Goal: Task Accomplishment & Management: Complete application form

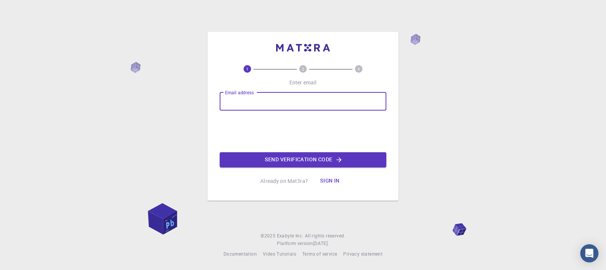
click at [257, 107] on input "Email address" at bounding box center [303, 101] width 167 height 18
type input "Q"
type input "[EMAIL_ADDRESS][DOMAIN_NAME]"
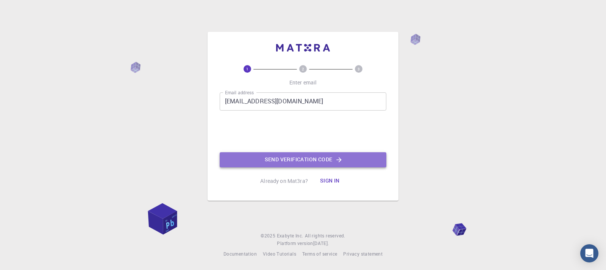
click at [284, 167] on button "Send verification code" at bounding box center [303, 159] width 167 height 15
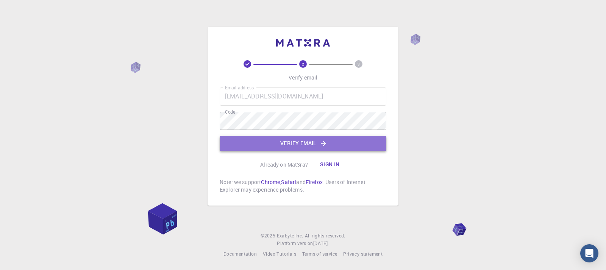
click at [285, 149] on button "Verify email" at bounding box center [303, 143] width 167 height 15
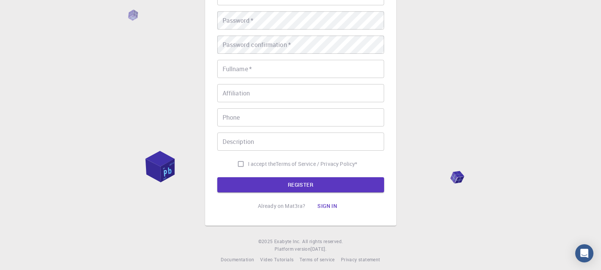
scroll to position [116, 0]
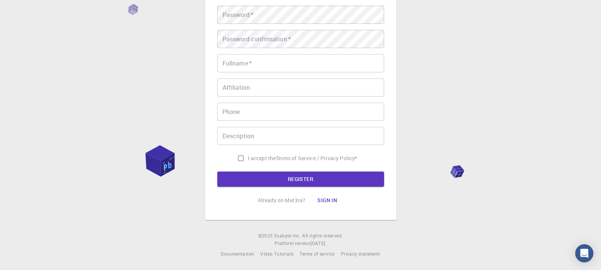
click at [238, 159] on input "I accept the Terms of Service / Privacy Policy *" at bounding box center [240, 158] width 14 height 14
checkbox input "true"
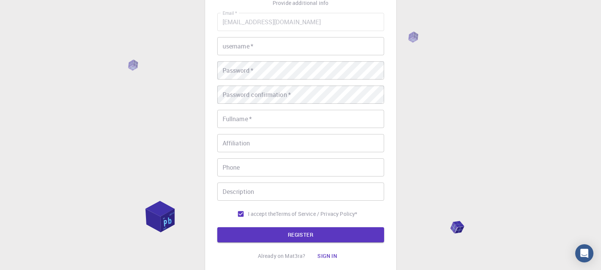
scroll to position [40, 0]
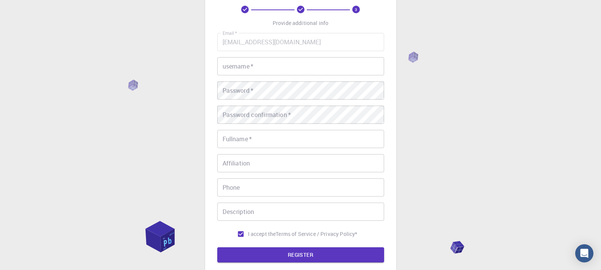
click at [249, 63] on input "username   *" at bounding box center [300, 66] width 167 height 18
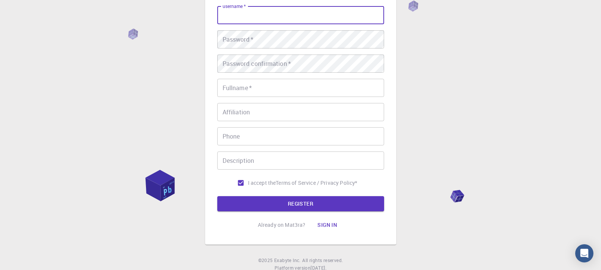
scroll to position [78, 0]
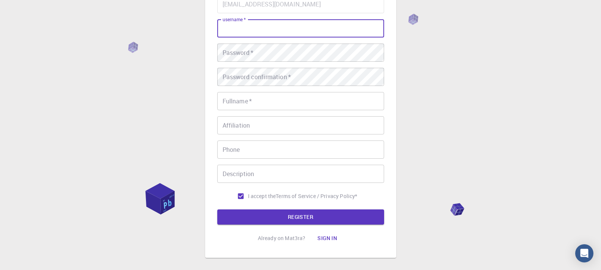
click at [246, 119] on input "Affiliation" at bounding box center [300, 125] width 167 height 18
